Goal: Task Accomplishment & Management: Use online tool/utility

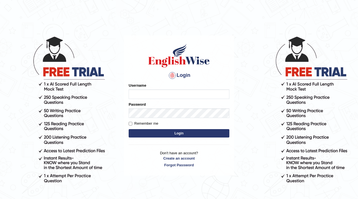
type input "navdeep2024"
click at [140, 91] on input "navdeep2024" at bounding box center [179, 94] width 101 height 10
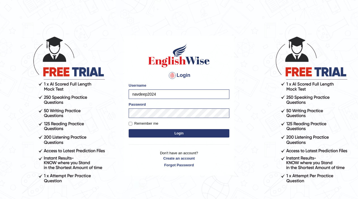
click at [157, 134] on button "Login" at bounding box center [179, 133] width 101 height 8
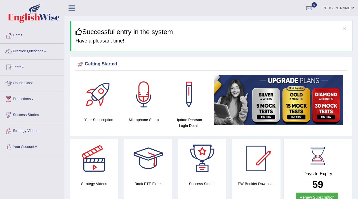
click at [23, 66] on link "Tests" at bounding box center [32, 67] width 64 height 14
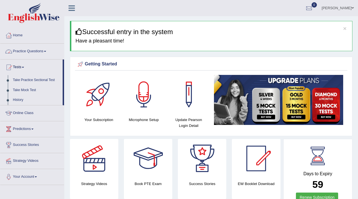
click at [32, 51] on link "Practice Questions" at bounding box center [32, 51] width 64 height 14
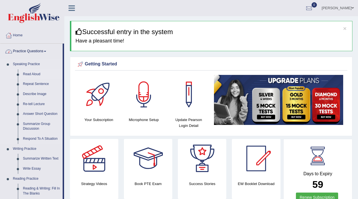
click at [29, 74] on link "Read Aloud" at bounding box center [41, 74] width 42 height 10
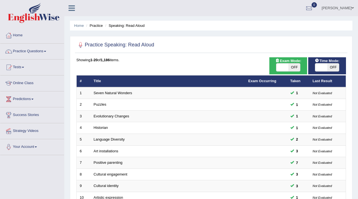
click at [320, 70] on span at bounding box center [321, 67] width 12 height 8
checkbox input "true"
click at [320, 70] on body "Toggle navigation Home Practice Questions Speaking Practice Read Aloud Repeat S…" at bounding box center [179, 99] width 358 height 199
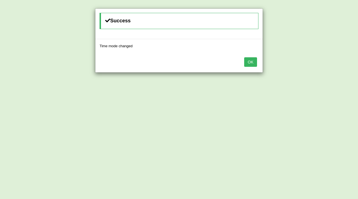
click at [248, 61] on button "OK" at bounding box center [250, 62] width 13 height 10
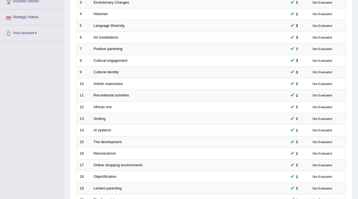
scroll to position [171, 0]
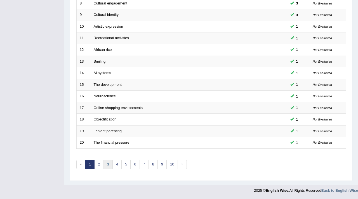
click at [106, 164] on link "3" at bounding box center [107, 164] width 9 height 9
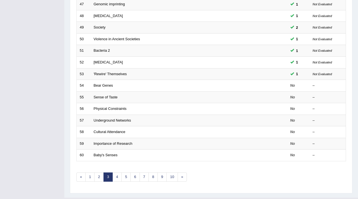
scroll to position [171, 0]
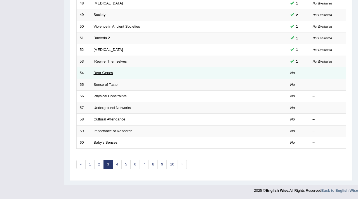
click at [96, 75] on link "Bear Genes" at bounding box center [103, 73] width 19 height 4
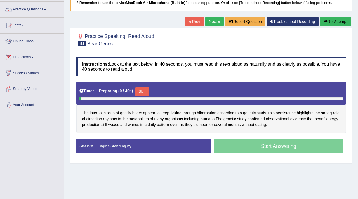
scroll to position [50, 0]
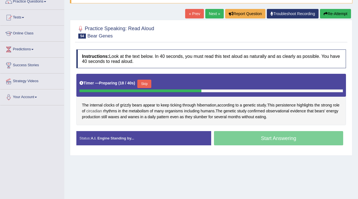
click at [97, 110] on span "circadian" at bounding box center [94, 111] width 16 height 6
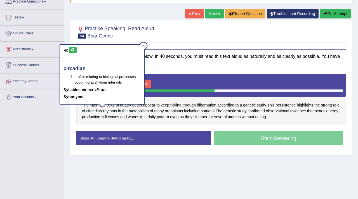
click at [73, 51] on icon at bounding box center [73, 49] width 4 height 3
click at [144, 46] on icon at bounding box center [143, 45] width 3 height 3
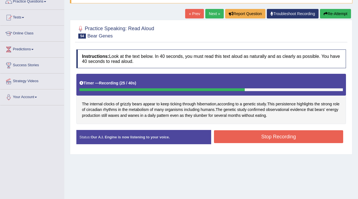
click at [280, 138] on button "Stop Recording" at bounding box center [278, 136] width 129 height 13
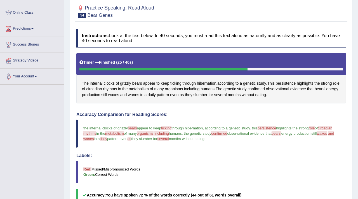
scroll to position [34, 0]
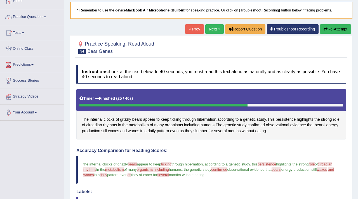
click at [215, 28] on link "Next »" at bounding box center [214, 29] width 18 height 10
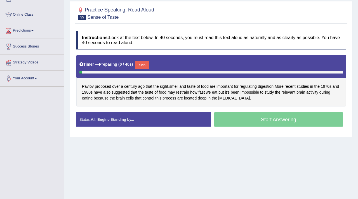
scroll to position [69, 0]
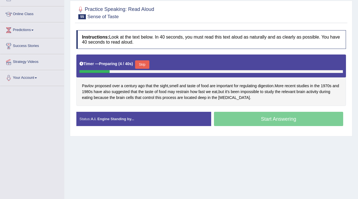
click at [144, 64] on button "Skip" at bounding box center [142, 64] width 14 height 8
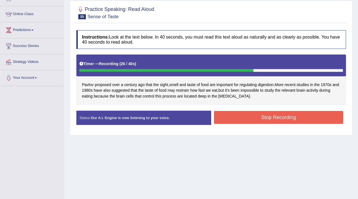
click at [262, 117] on button "Stop Recording" at bounding box center [278, 117] width 129 height 13
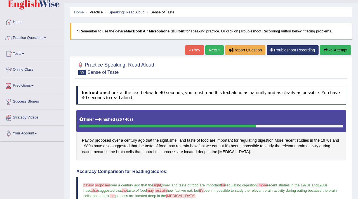
scroll to position [0, 0]
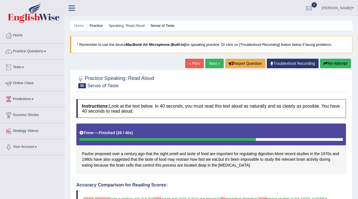
click at [19, 66] on link "Tests" at bounding box center [32, 67] width 64 height 14
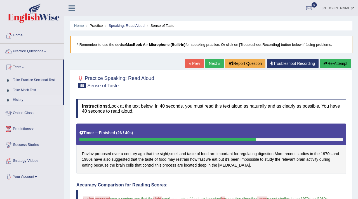
click at [18, 99] on link "History" at bounding box center [36, 100] width 52 height 10
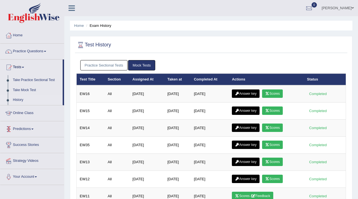
click at [252, 94] on link "Answer key" at bounding box center [246, 93] width 28 height 8
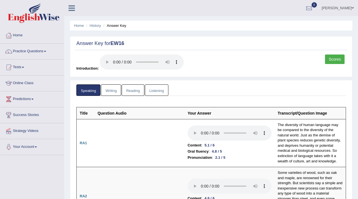
click at [339, 60] on link "Scores" at bounding box center [335, 60] width 20 height 10
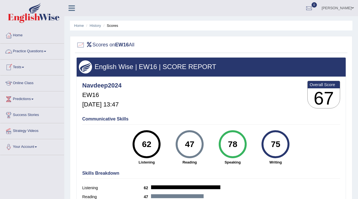
click at [22, 65] on link "Tests" at bounding box center [32, 67] width 64 height 14
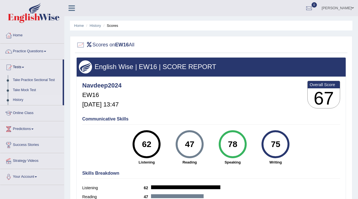
click at [19, 100] on link "History" at bounding box center [36, 100] width 52 height 10
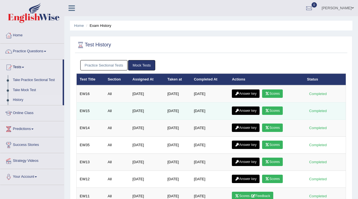
click at [245, 113] on link "Answer key" at bounding box center [246, 111] width 28 height 8
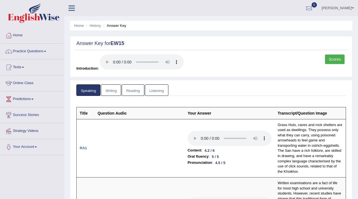
click at [334, 59] on link "Scores" at bounding box center [335, 60] width 20 height 10
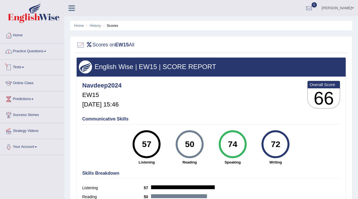
click at [27, 53] on link "Practice Questions" at bounding box center [32, 51] width 64 height 14
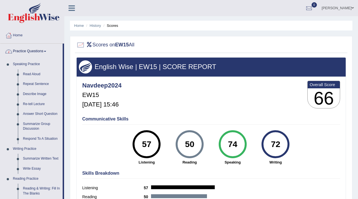
click at [33, 50] on link "Practice Questions" at bounding box center [31, 51] width 62 height 14
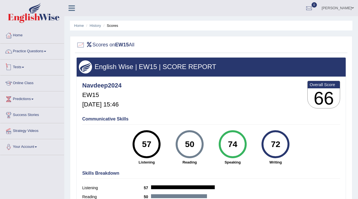
click at [21, 67] on link "Tests" at bounding box center [32, 67] width 64 height 14
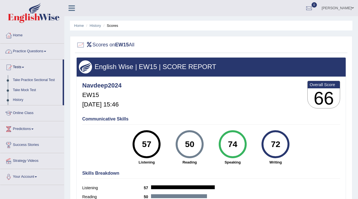
click at [26, 52] on link "Practice Questions" at bounding box center [32, 51] width 64 height 14
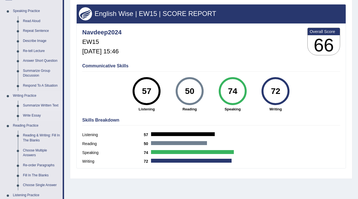
scroll to position [59, 0]
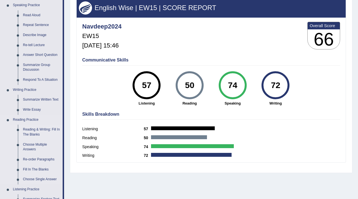
click at [33, 131] on link "Reading & Writing: Fill In The Blanks" at bounding box center [41, 132] width 42 height 15
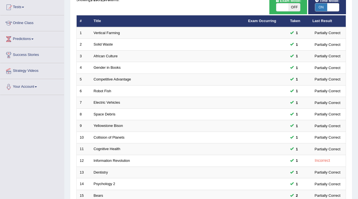
scroll to position [171, 0]
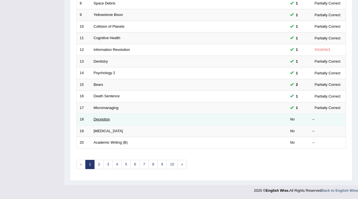
click at [101, 121] on link "Deception" at bounding box center [102, 119] width 16 height 4
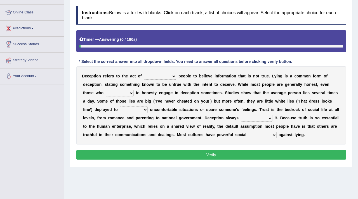
scroll to position [74, 0]
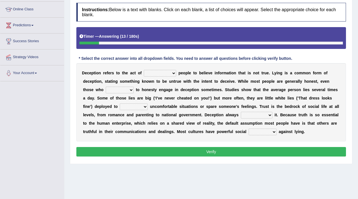
click at [172, 75] on select "discouraging forbidding detecting encouraging" at bounding box center [160, 73] width 32 height 7
select select "encouraging"
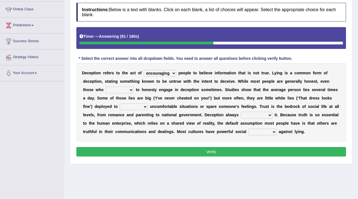
click at [128, 90] on select "describe prescribe inscribe subscribe" at bounding box center [120, 90] width 28 height 7
select select "subscribe"
click at [139, 109] on select "contest illuminate disguise avoid" at bounding box center [134, 106] width 28 height 7
select select "illuminate"
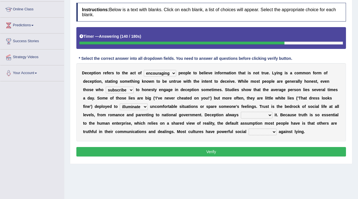
click at [267, 115] on select "undermines underscores undertakes underwrites" at bounding box center [257, 115] width 32 height 7
select select "undertakes"
click at [265, 115] on select "undermines underscores undertakes underwrites" at bounding box center [257, 115] width 32 height 7
click at [269, 133] on select "ejections sanctions fractions inductions" at bounding box center [263, 132] width 28 height 7
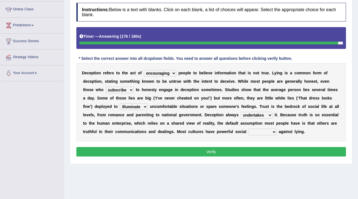
select select "inductions"
click at [244, 153] on button "Verify" at bounding box center [210, 152] width 269 height 10
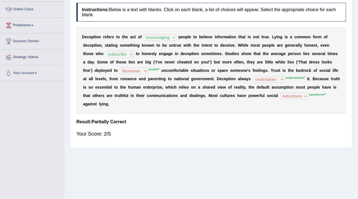
scroll to position [0, 0]
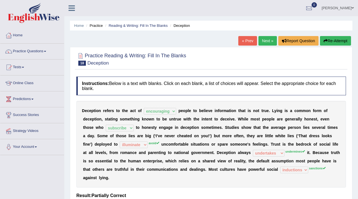
click at [266, 40] on link "Next »" at bounding box center [267, 41] width 18 height 10
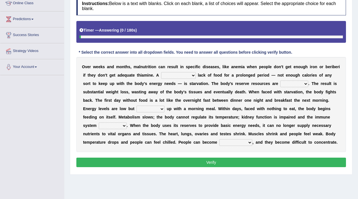
scroll to position [81, 0]
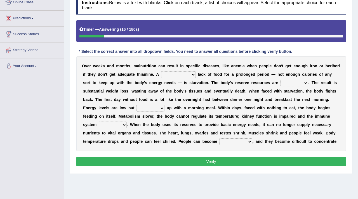
click at [192, 75] on select "severe distinguishing proper distinctive" at bounding box center [178, 74] width 35 height 7
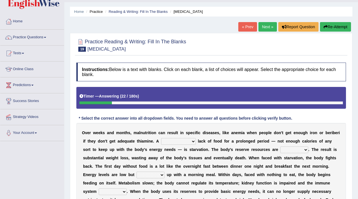
scroll to position [0, 0]
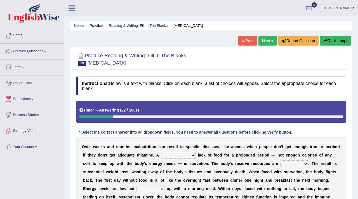
click at [247, 41] on link "« Prev" at bounding box center [247, 41] width 18 height 10
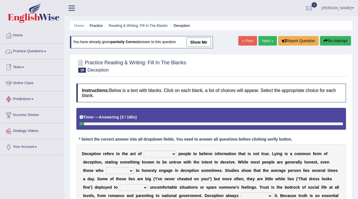
click at [20, 66] on link "Tests" at bounding box center [32, 67] width 64 height 14
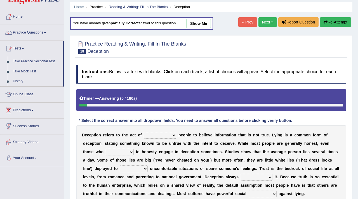
scroll to position [19, 0]
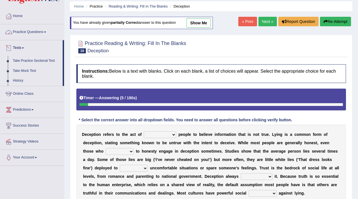
click at [28, 34] on link "Practice Questions" at bounding box center [32, 31] width 64 height 14
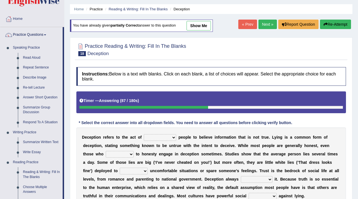
scroll to position [20, 0]
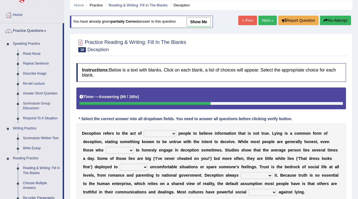
click at [172, 134] on select "discouraging forbidding detecting encouraging" at bounding box center [160, 133] width 32 height 7
click at [31, 54] on link "Read Aloud" at bounding box center [41, 54] width 42 height 10
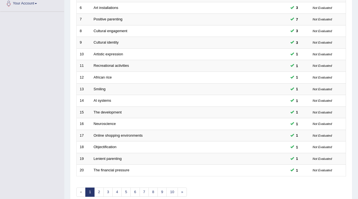
scroll to position [171, 0]
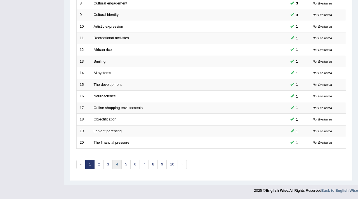
click at [119, 165] on link "4" at bounding box center [116, 164] width 9 height 9
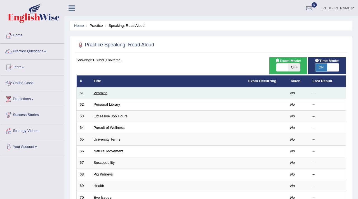
click at [102, 93] on link "Vitamins" at bounding box center [101, 93] width 14 height 4
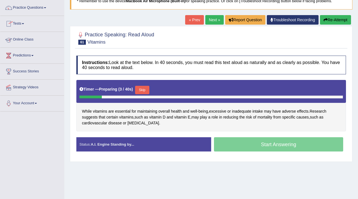
scroll to position [48, 0]
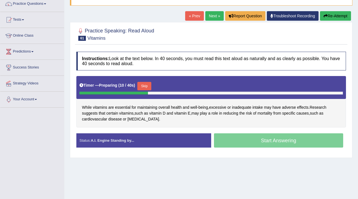
click at [147, 87] on button "Skip" at bounding box center [144, 86] width 14 height 8
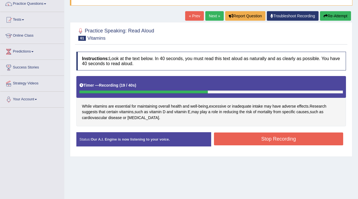
click at [231, 141] on button "Stop Recording" at bounding box center [278, 139] width 129 height 13
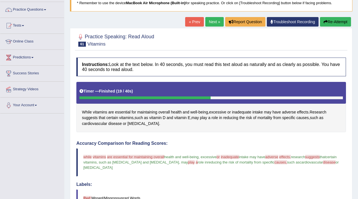
scroll to position [0, 0]
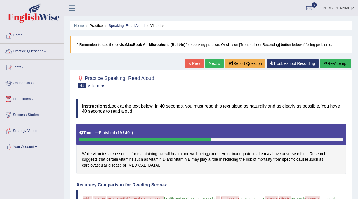
click at [38, 49] on link "Practice Questions" at bounding box center [32, 51] width 64 height 14
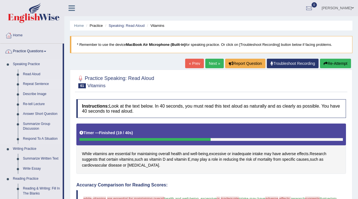
click at [30, 84] on link "Repeat Sentence" at bounding box center [41, 84] width 42 height 10
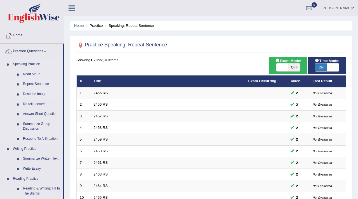
click at [29, 94] on link "Describe Image" at bounding box center [41, 94] width 42 height 10
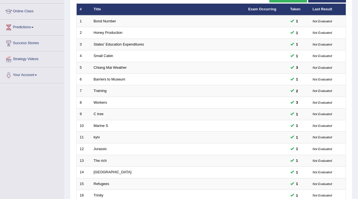
scroll to position [171, 0]
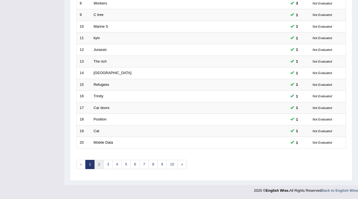
click at [100, 167] on link "2" at bounding box center [98, 164] width 9 height 9
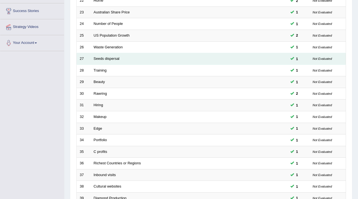
scroll to position [171, 0]
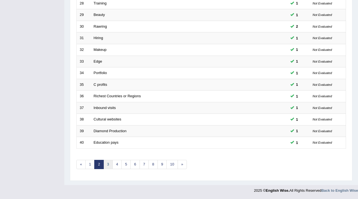
click at [108, 167] on link "3" at bounding box center [107, 164] width 9 height 9
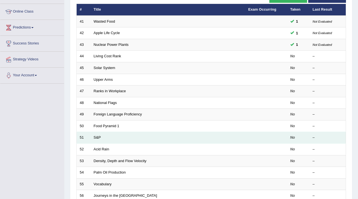
scroll to position [83, 0]
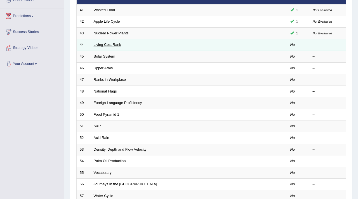
click at [106, 43] on link "Living Cost Rank" at bounding box center [107, 44] width 27 height 4
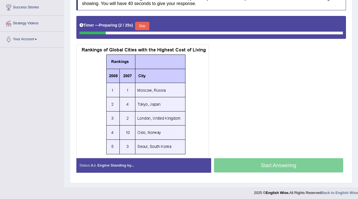
scroll to position [108, 0]
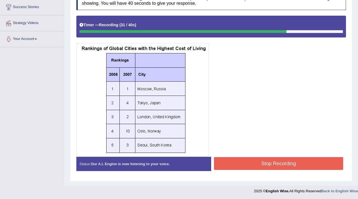
click at [279, 159] on button "Stop Recording" at bounding box center [278, 163] width 129 height 13
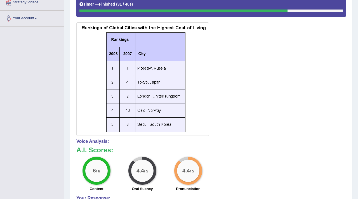
scroll to position [0, 0]
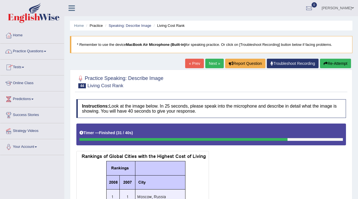
click at [31, 54] on link "Practice Questions" at bounding box center [32, 51] width 64 height 14
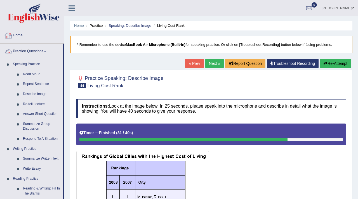
click at [32, 50] on link "Practice Questions" at bounding box center [31, 51] width 62 height 14
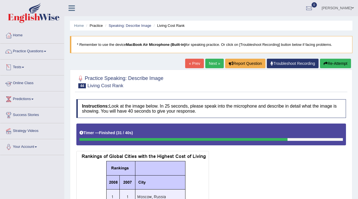
click at [20, 68] on link "Tests" at bounding box center [32, 67] width 64 height 14
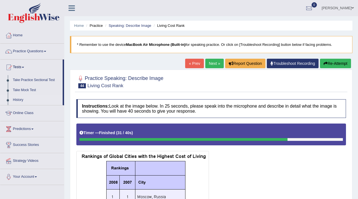
click at [19, 101] on link "History" at bounding box center [36, 100] width 52 height 10
click at [21, 101] on link "History" at bounding box center [36, 100] width 52 height 10
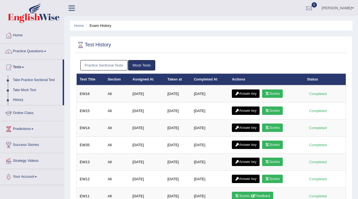
click at [32, 89] on link "Take Mock Test" at bounding box center [36, 90] width 52 height 10
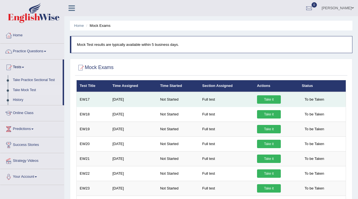
click at [271, 98] on link "Take it" at bounding box center [269, 99] width 24 height 8
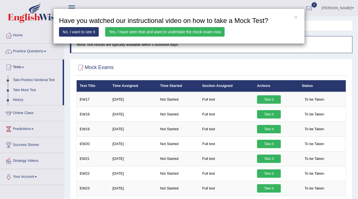
click at [124, 33] on link "Yes, I have seen that and want to undertake the mock exam now" at bounding box center [164, 32] width 119 height 10
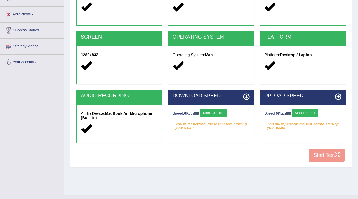
scroll to position [85, 0]
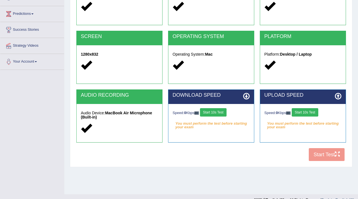
click at [216, 112] on button "Start 10s Test" at bounding box center [213, 112] width 27 height 8
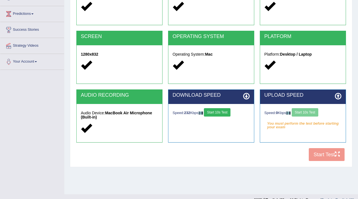
click at [304, 112] on div "Speed: 0 Kbps Start 10s Test" at bounding box center [302, 113] width 77 height 10
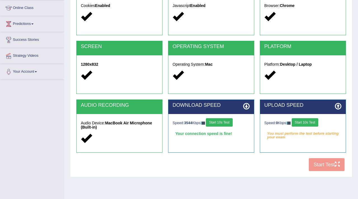
scroll to position [94, 0]
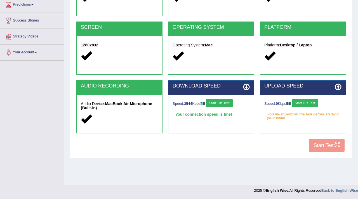
click at [307, 106] on button "Start 10s Test" at bounding box center [305, 103] width 27 height 8
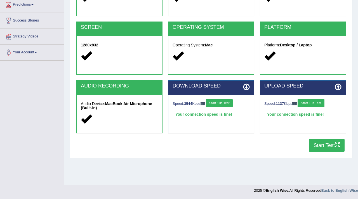
click at [319, 148] on button "Start Test" at bounding box center [327, 145] width 36 height 13
